Goal: Check status

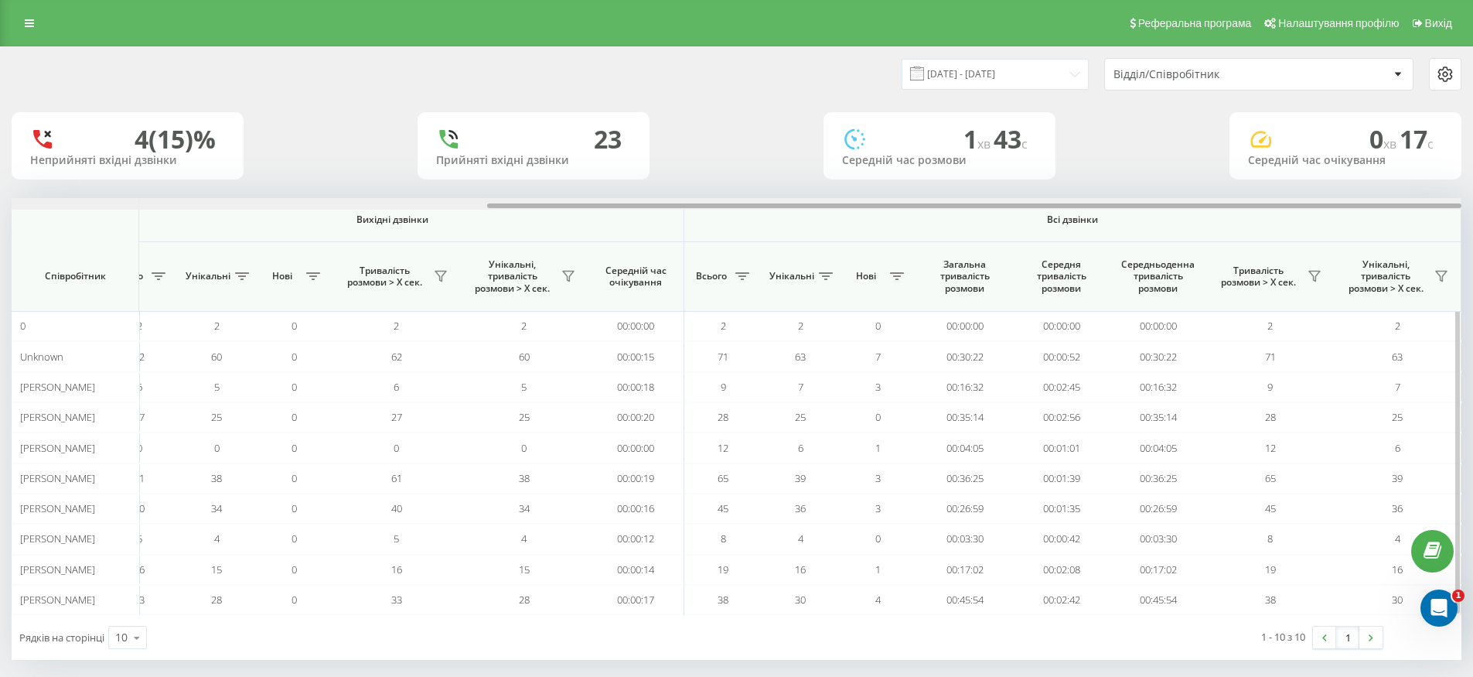
drag, startPoint x: 591, startPoint y: 206, endPoint x: 1213, endPoint y: 229, distance: 622.1
click at [1170, 229] on div "Вхідні дзвінки Вихідні дзвінки Всі дзвінки Співробітник Всього Унікальні Нові П…" at bounding box center [737, 406] width 1450 height 417
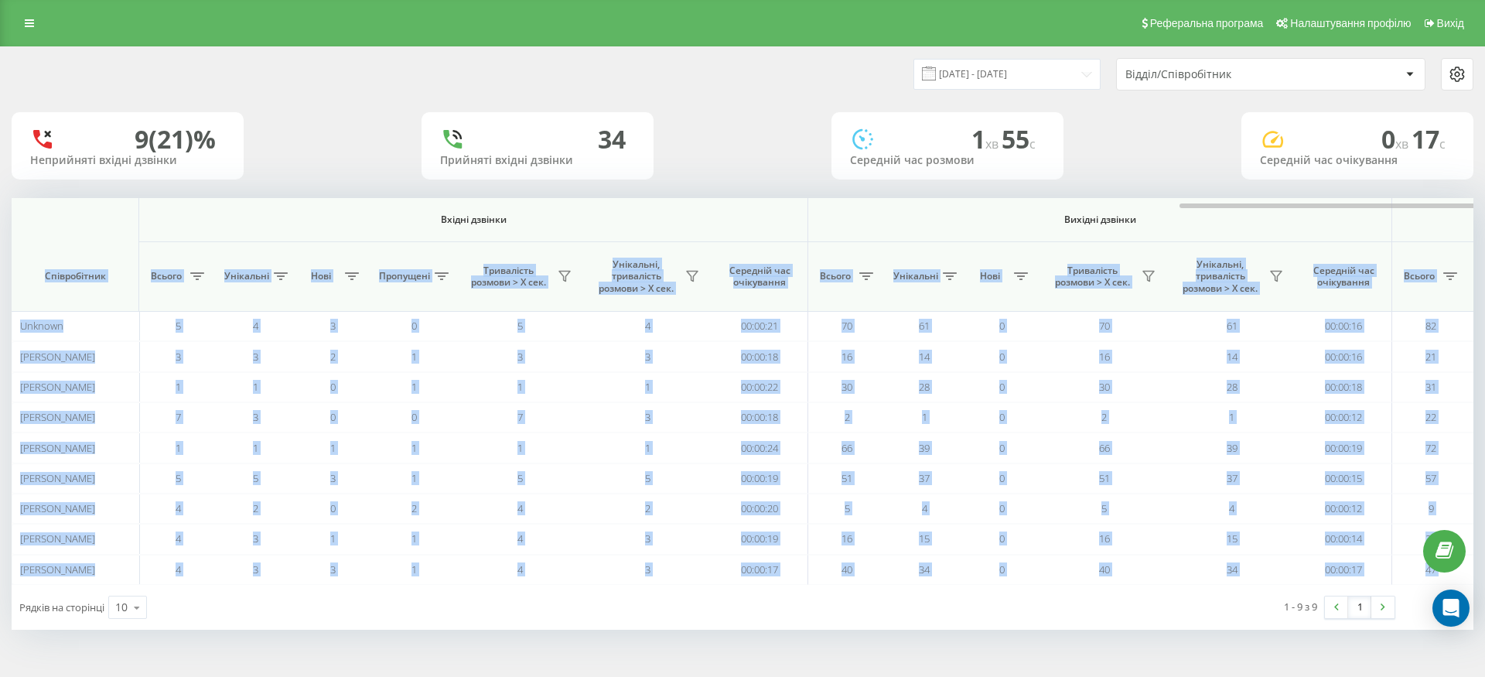
click at [1196, 182] on div "[DATE] - [DATE] Відділ/Співробітник 9 (21)% Неприйняті вхідні дзвінки [GEOGRAPH…" at bounding box center [743, 338] width 1462 height 582
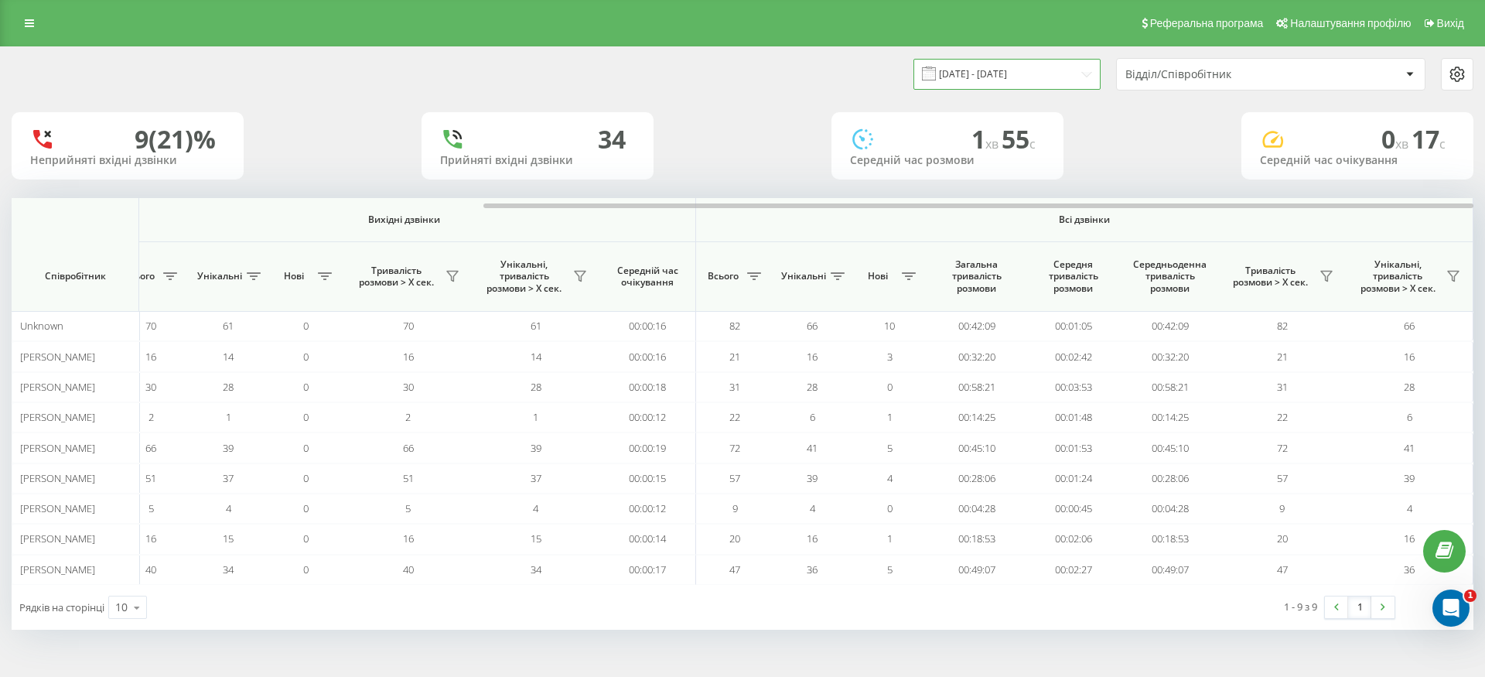
click at [1021, 81] on input "[DATE] - [DATE]" at bounding box center [1006, 74] width 187 height 30
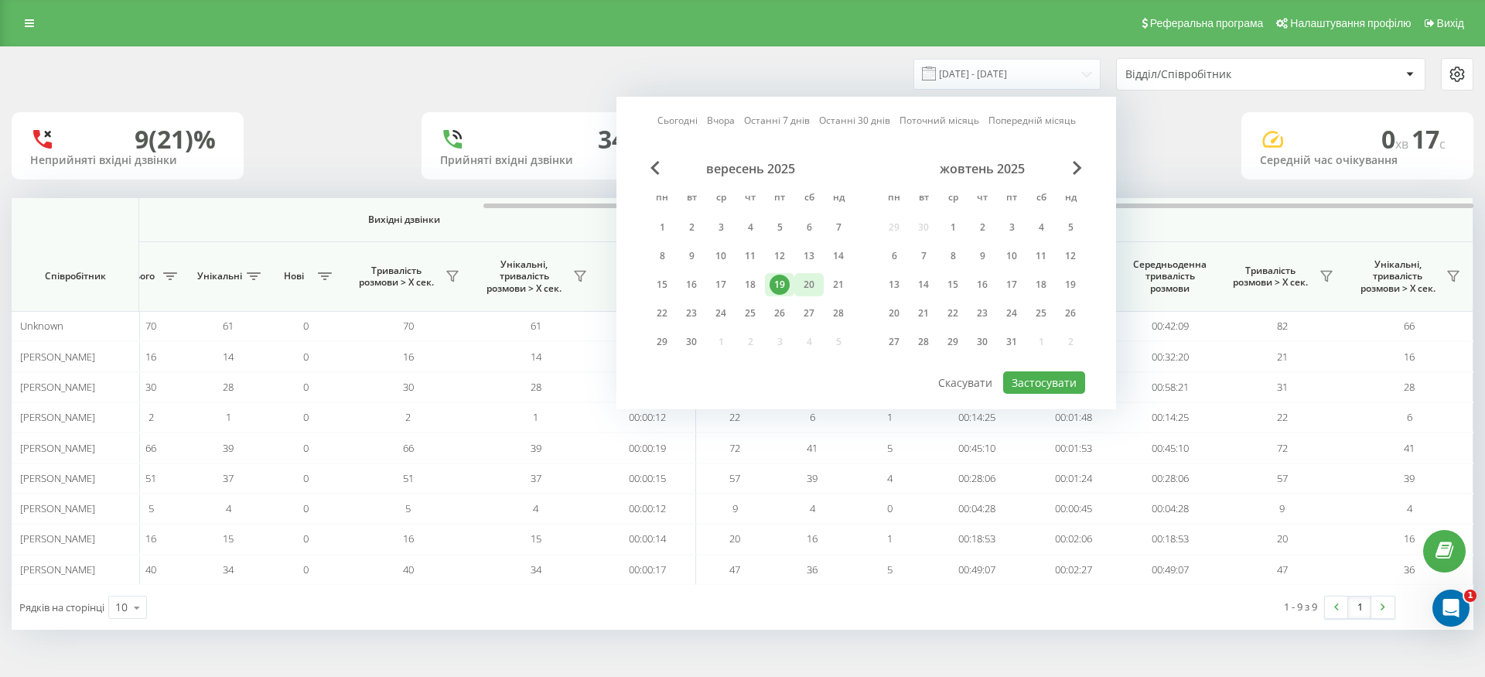
click at [813, 288] on div "20" at bounding box center [809, 285] width 20 height 20
click at [1025, 374] on button "Застосувати" at bounding box center [1044, 382] width 82 height 22
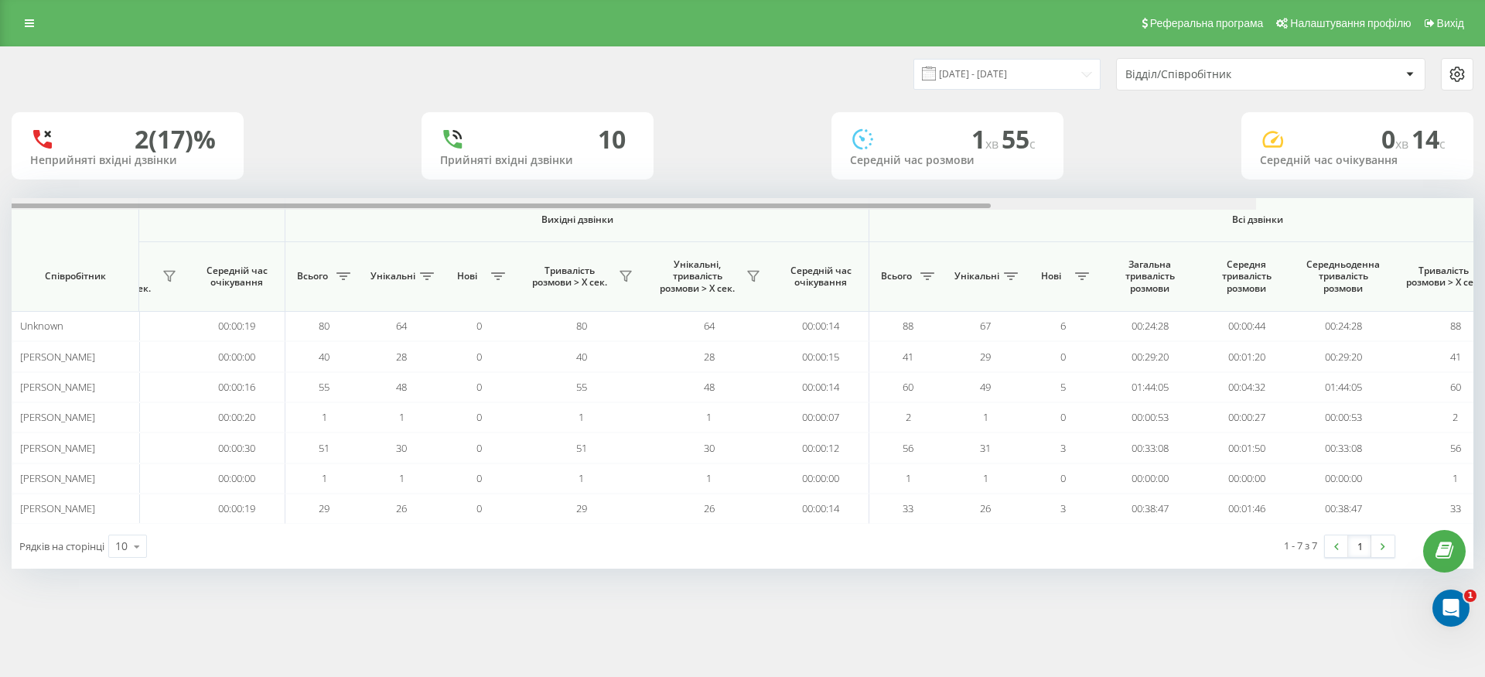
scroll to position [0, 696]
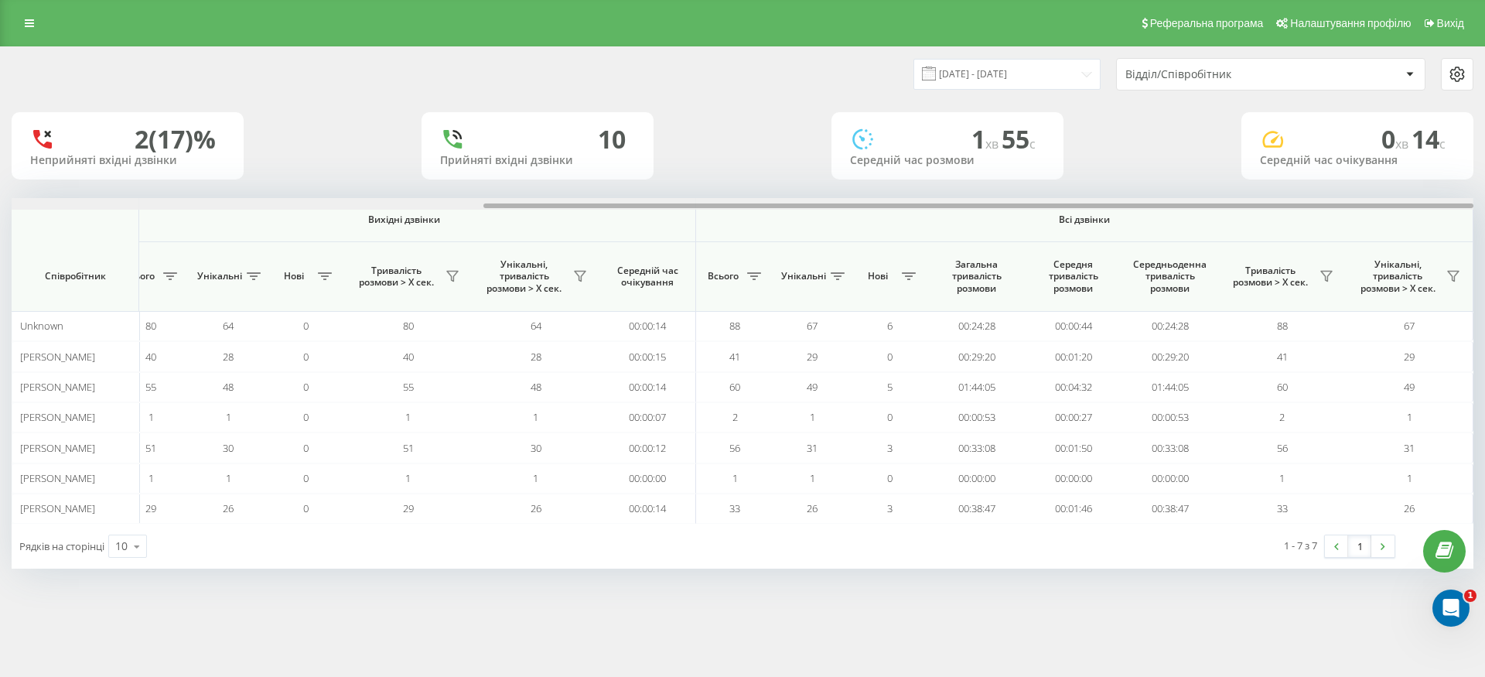
drag, startPoint x: 890, startPoint y: 203, endPoint x: 1410, endPoint y: 176, distance: 520.4
click at [1410, 176] on div "[DATE] - [DATE] Відділ/Співробітник 2 (17)% Неприйняті вхідні дзвінки 10 Прийня…" at bounding box center [743, 307] width 1462 height 521
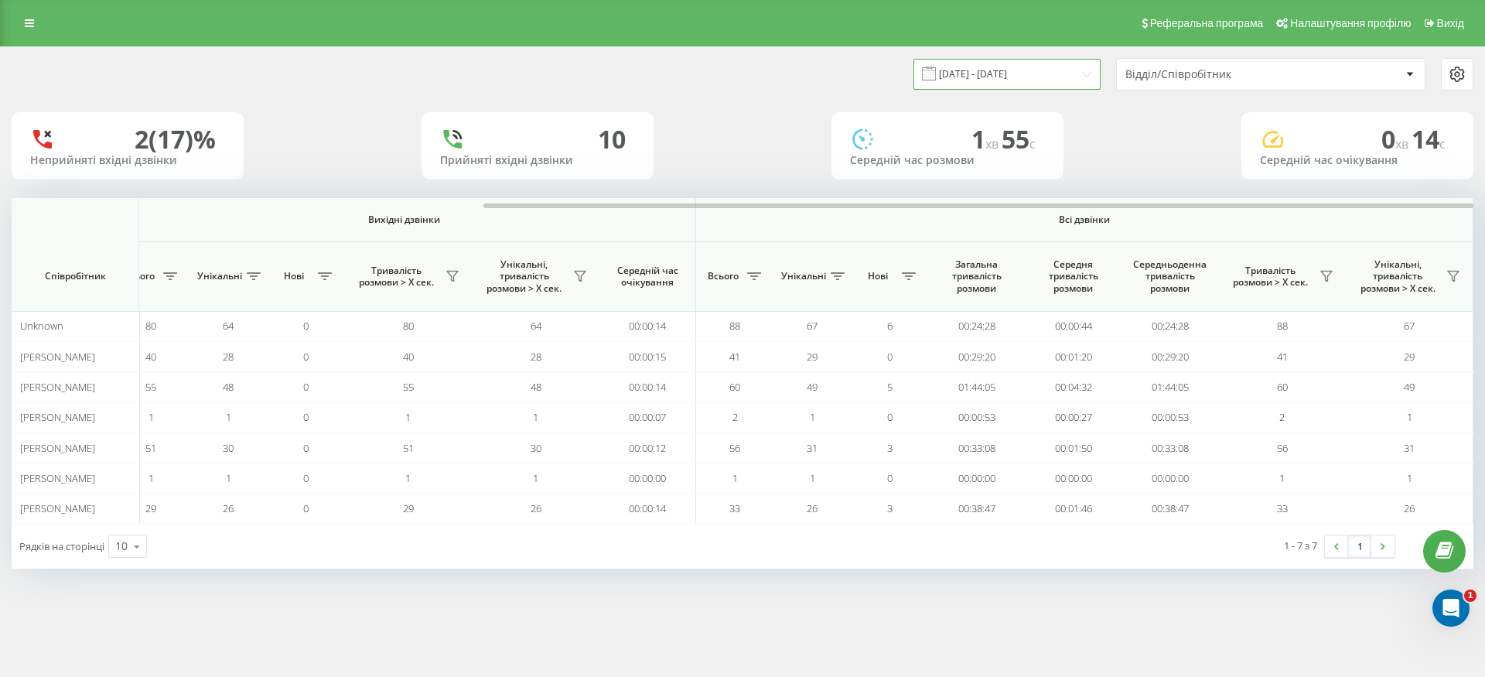
click at [979, 80] on input "[DATE] - [DATE]" at bounding box center [1006, 74] width 187 height 30
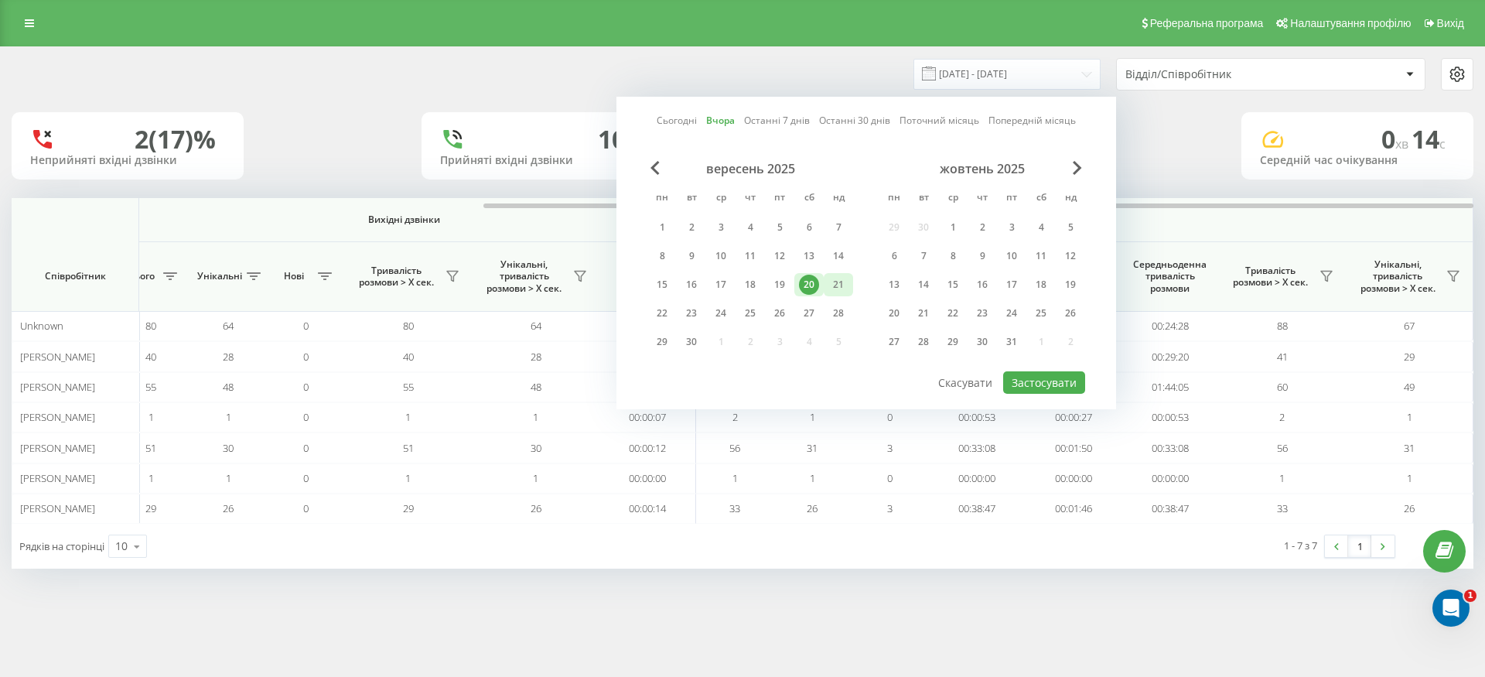
click at [841, 283] on div "21" at bounding box center [838, 285] width 20 height 20
click at [1030, 382] on button "Застосувати" at bounding box center [1044, 382] width 82 height 22
type input "[DATE] - [DATE]"
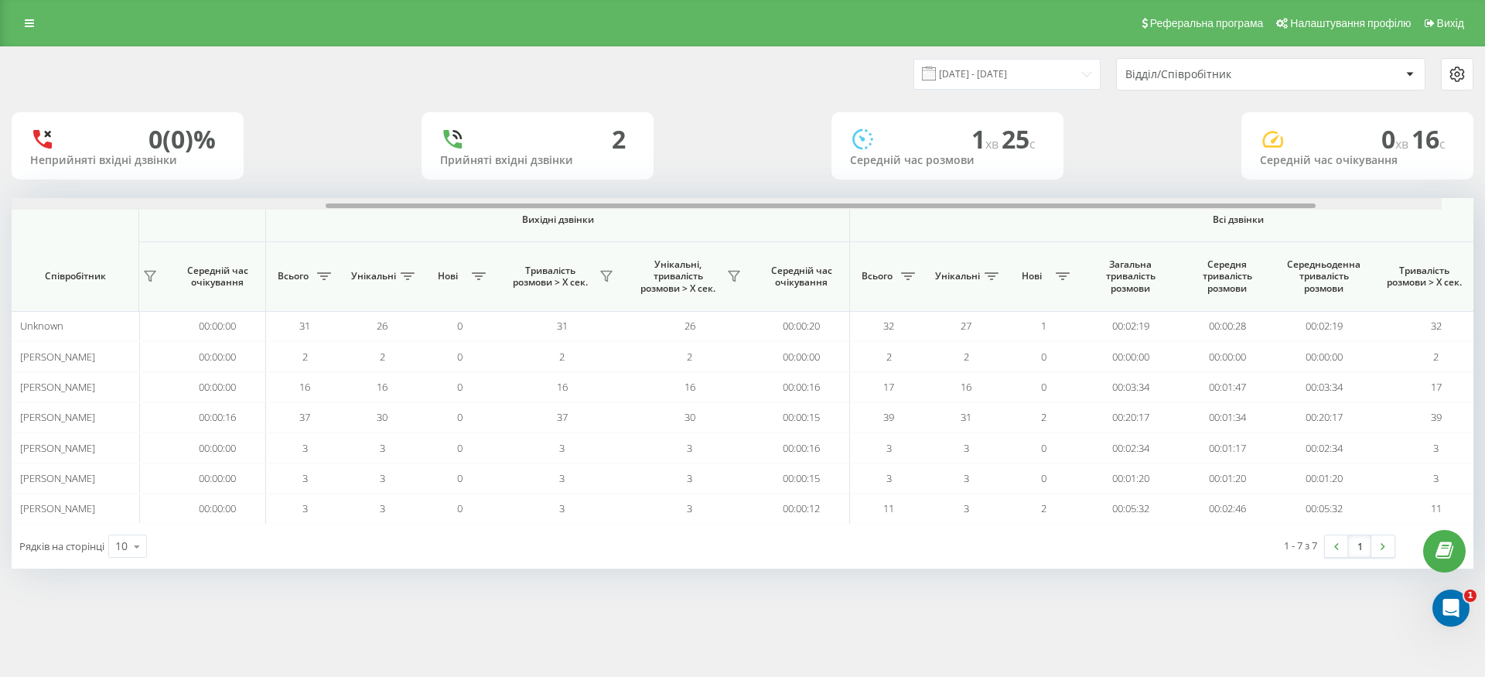
scroll to position [0, 696]
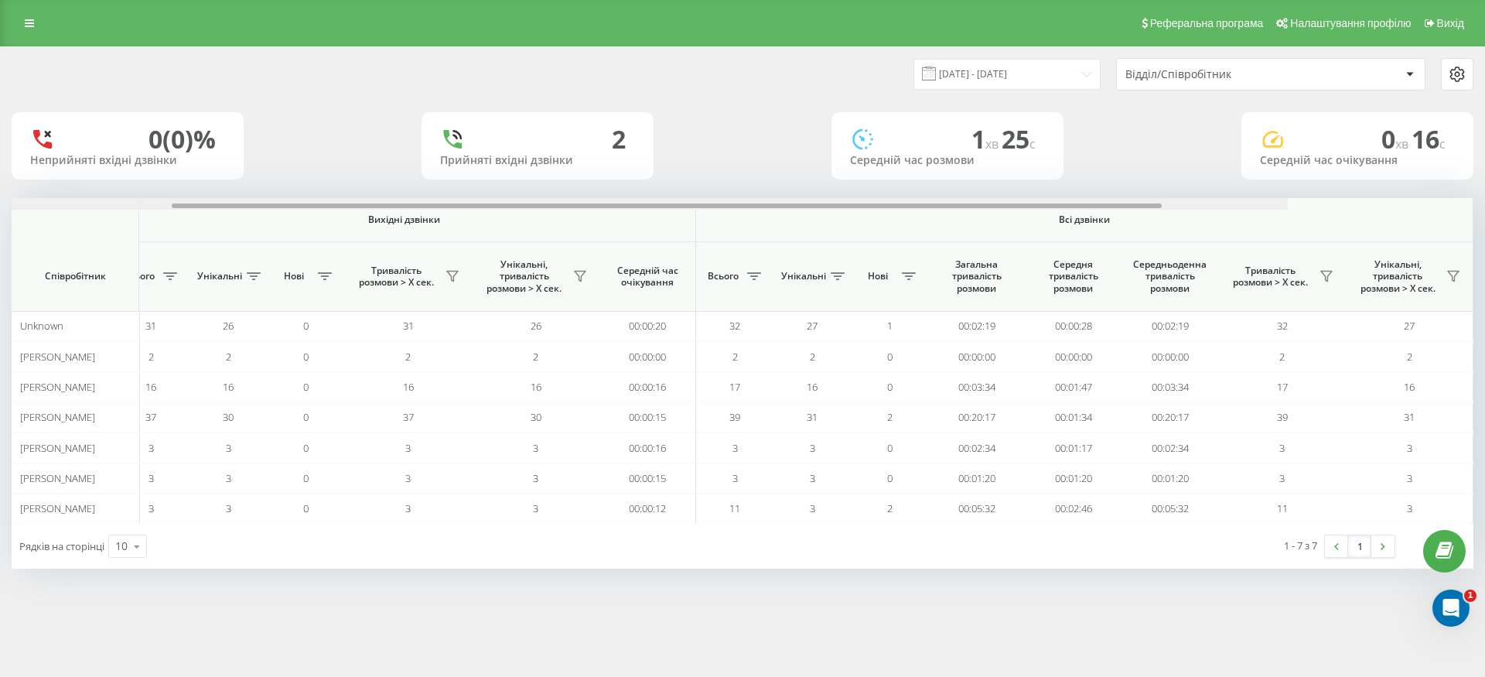
drag, startPoint x: 953, startPoint y: 205, endPoint x: 1484, endPoint y: 188, distance: 530.8
click at [1484, 188] on div "[DATE] - [DATE] Відділ/Співробітник 0 (0)% Неприйняті вхідні дзвінки 2 Прийняті…" at bounding box center [742, 322] width 1485 height 553
